Goal: Task Accomplishment & Management: Use online tool/utility

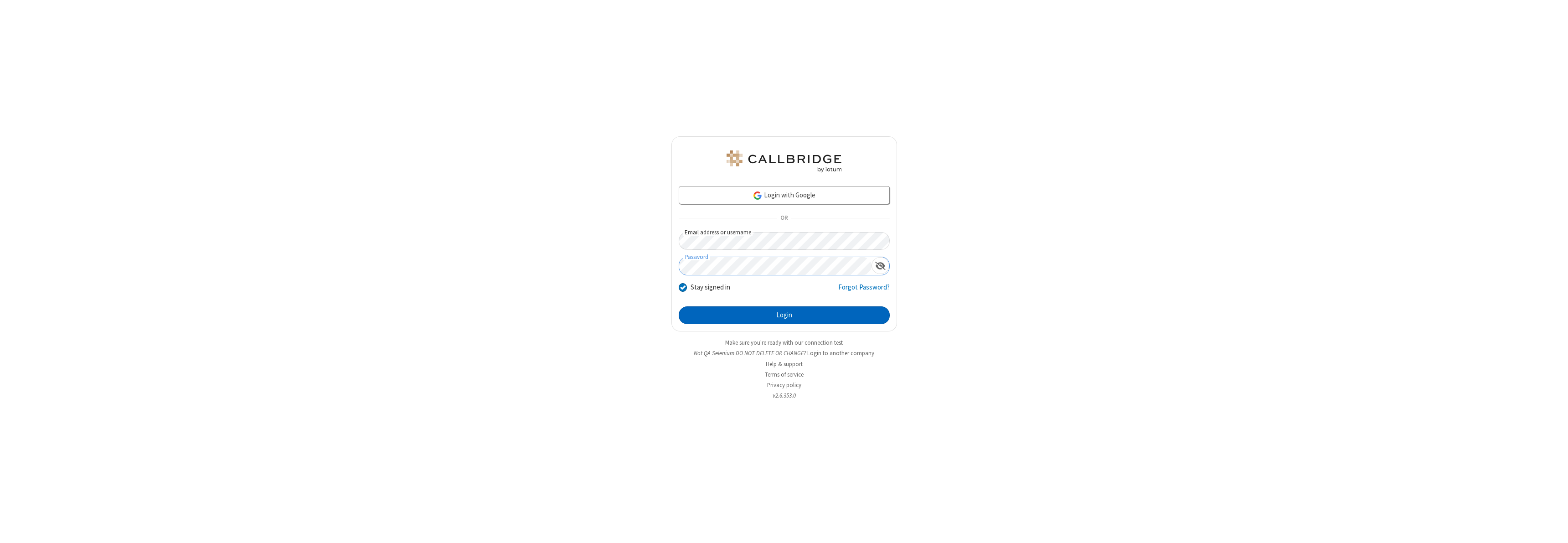
click at [784, 315] on button "Login" at bounding box center [784, 315] width 211 height 19
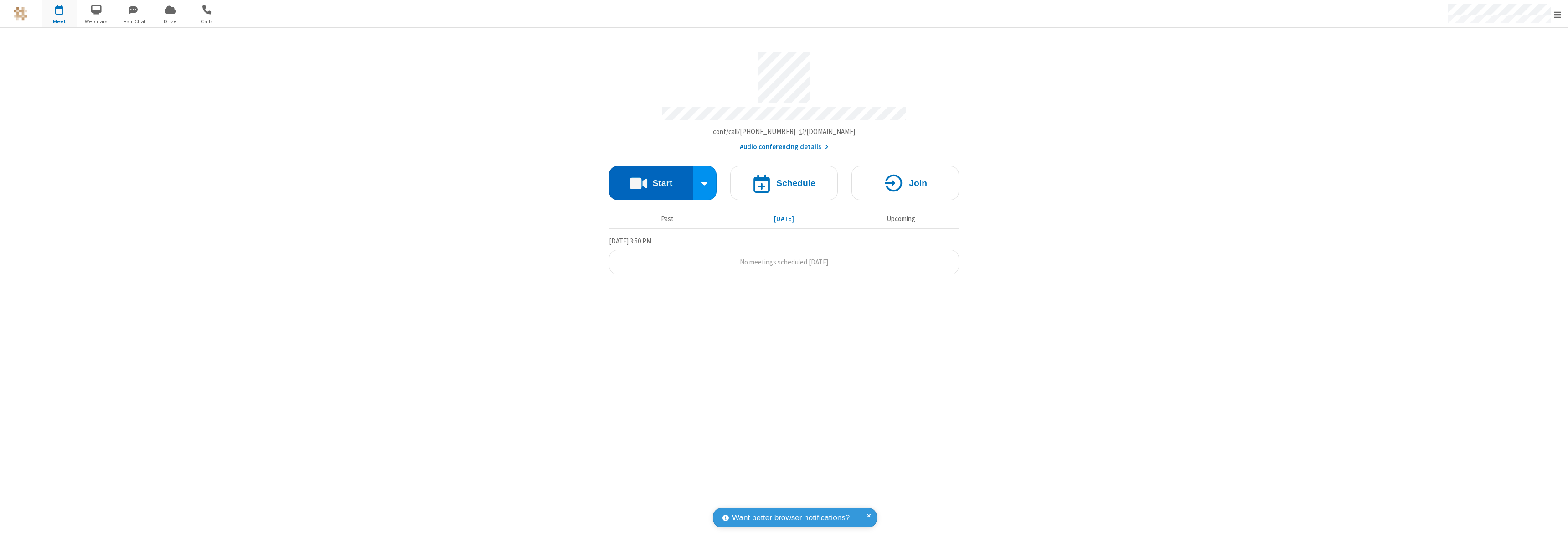
click at [651, 179] on button "Start" at bounding box center [651, 183] width 85 height 34
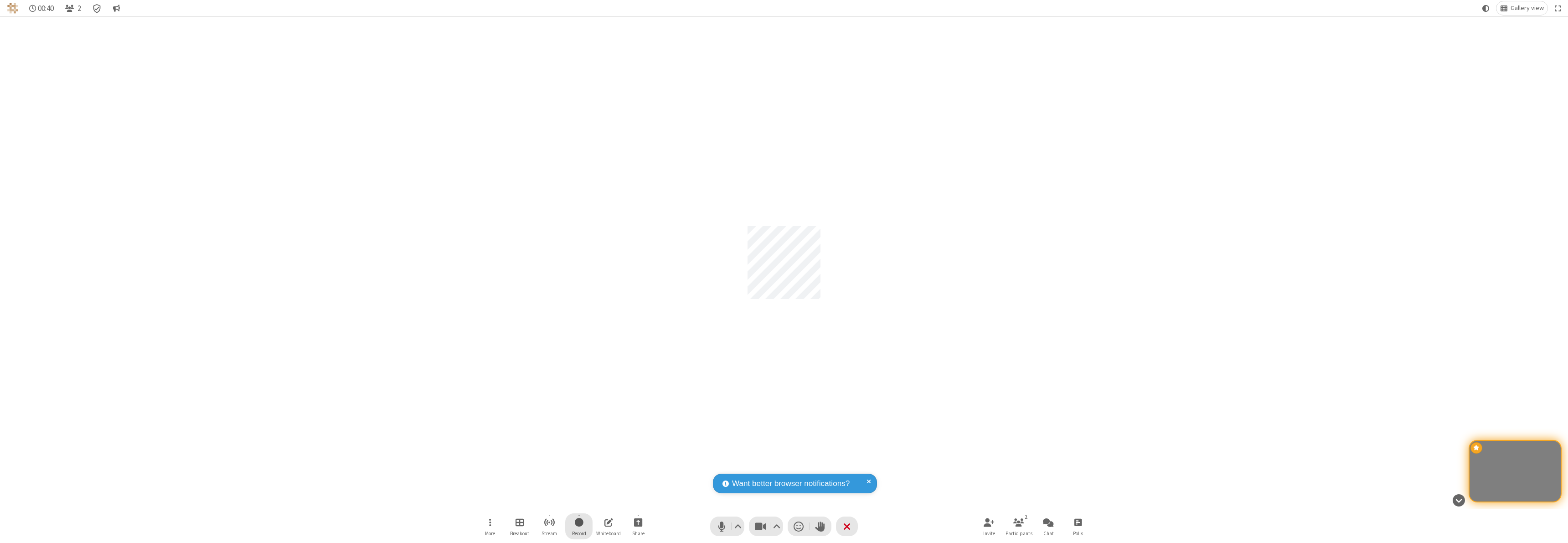
click at [579, 526] on span "Start recording" at bounding box center [579, 522] width 9 height 11
